Goal: Navigation & Orientation: Find specific page/section

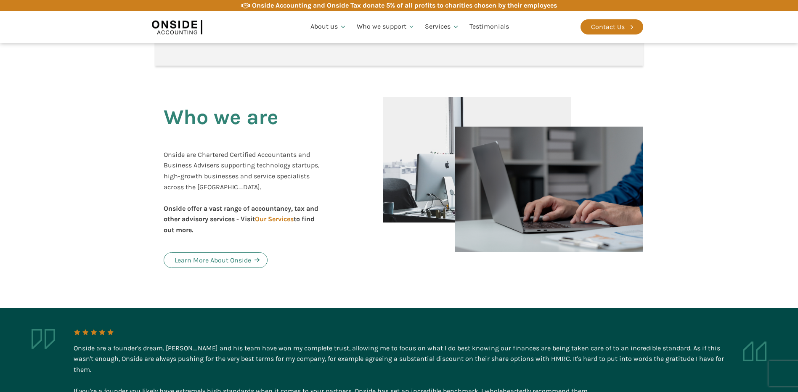
scroll to position [252, 0]
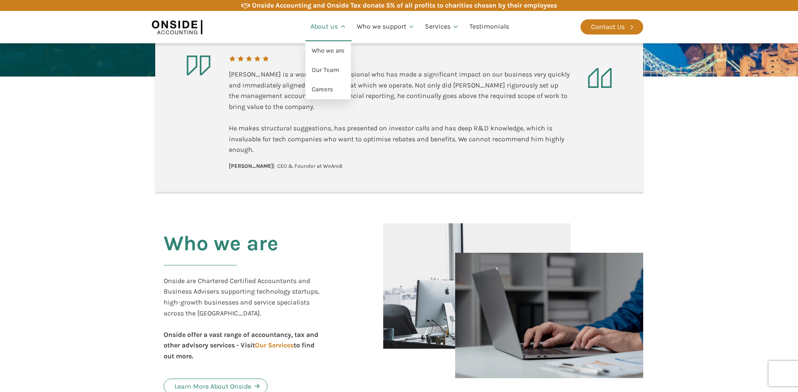
click at [327, 26] on link "About us" at bounding box center [328, 27] width 46 height 29
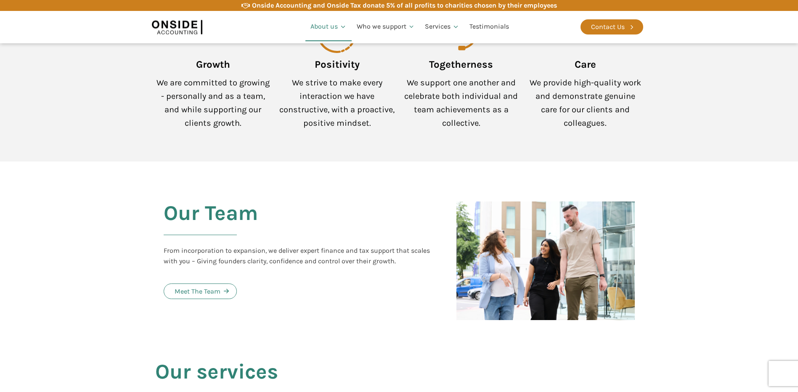
scroll to position [884, 0]
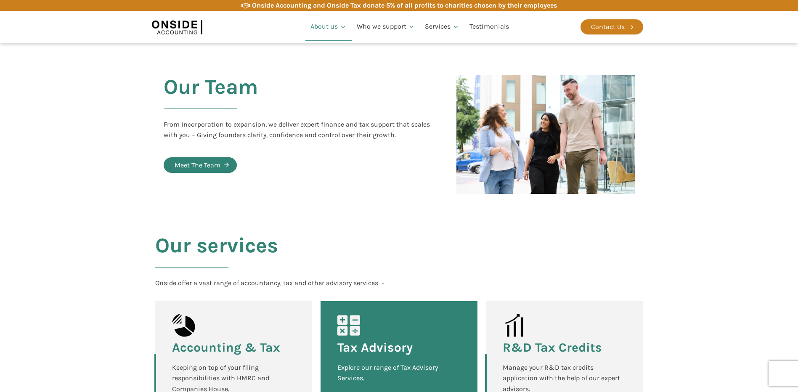
click at [204, 160] on div "Meet The Team" at bounding box center [198, 165] width 46 height 11
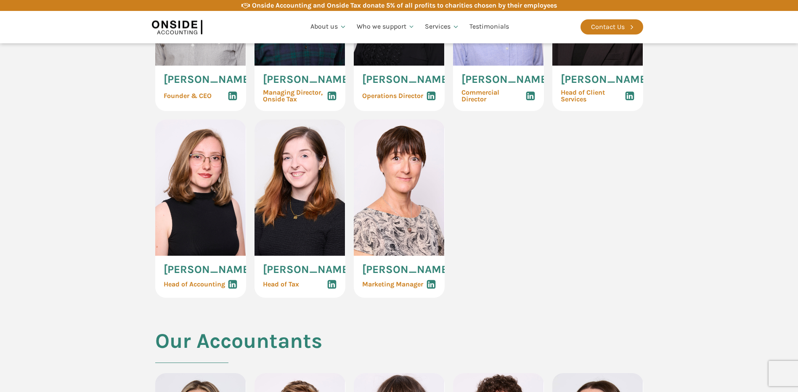
scroll to position [379, 0]
